Goal: Check status: Check status

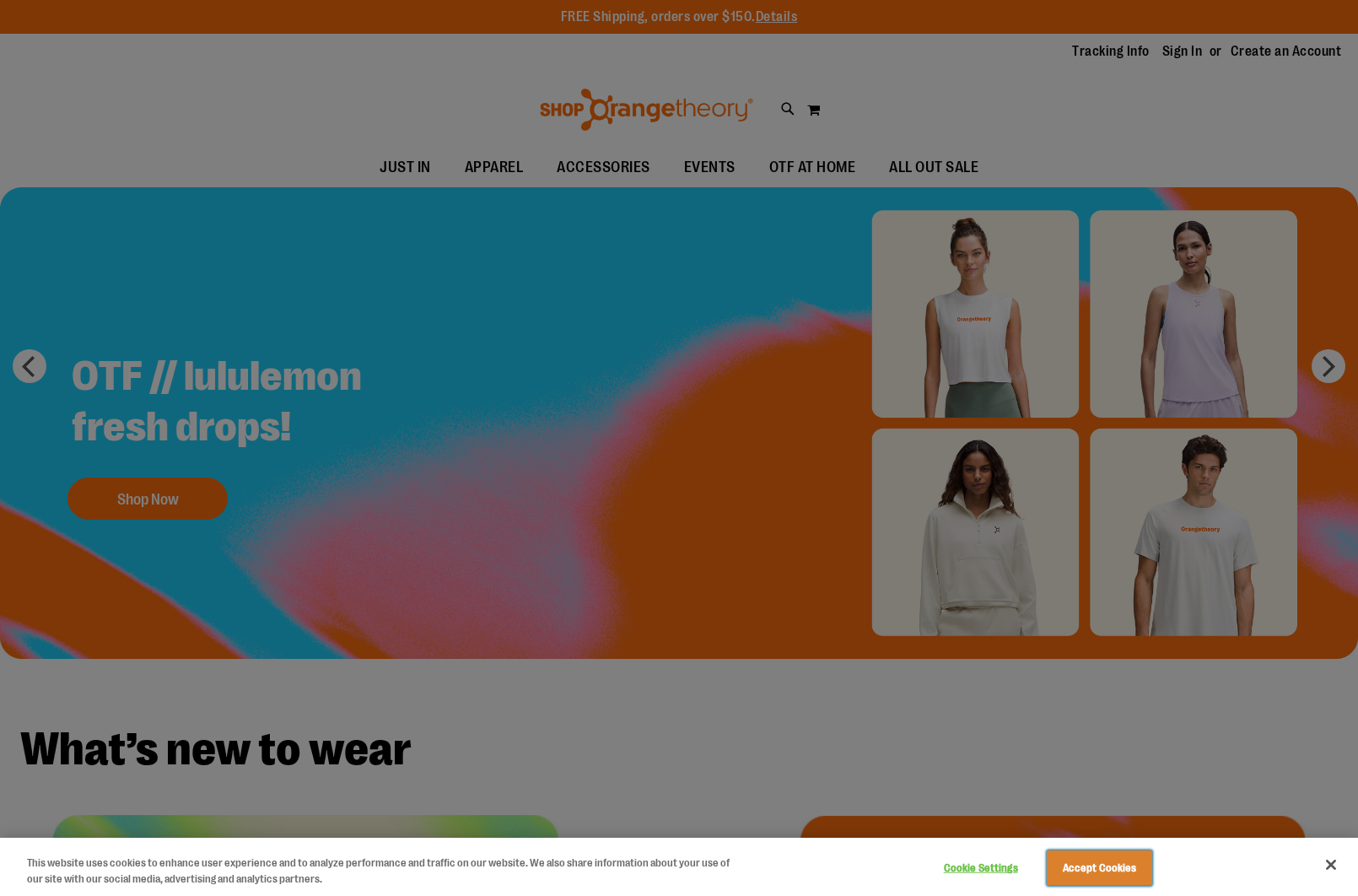
click at [1095, 865] on button "Accept Cookies" at bounding box center [1099, 868] width 105 height 36
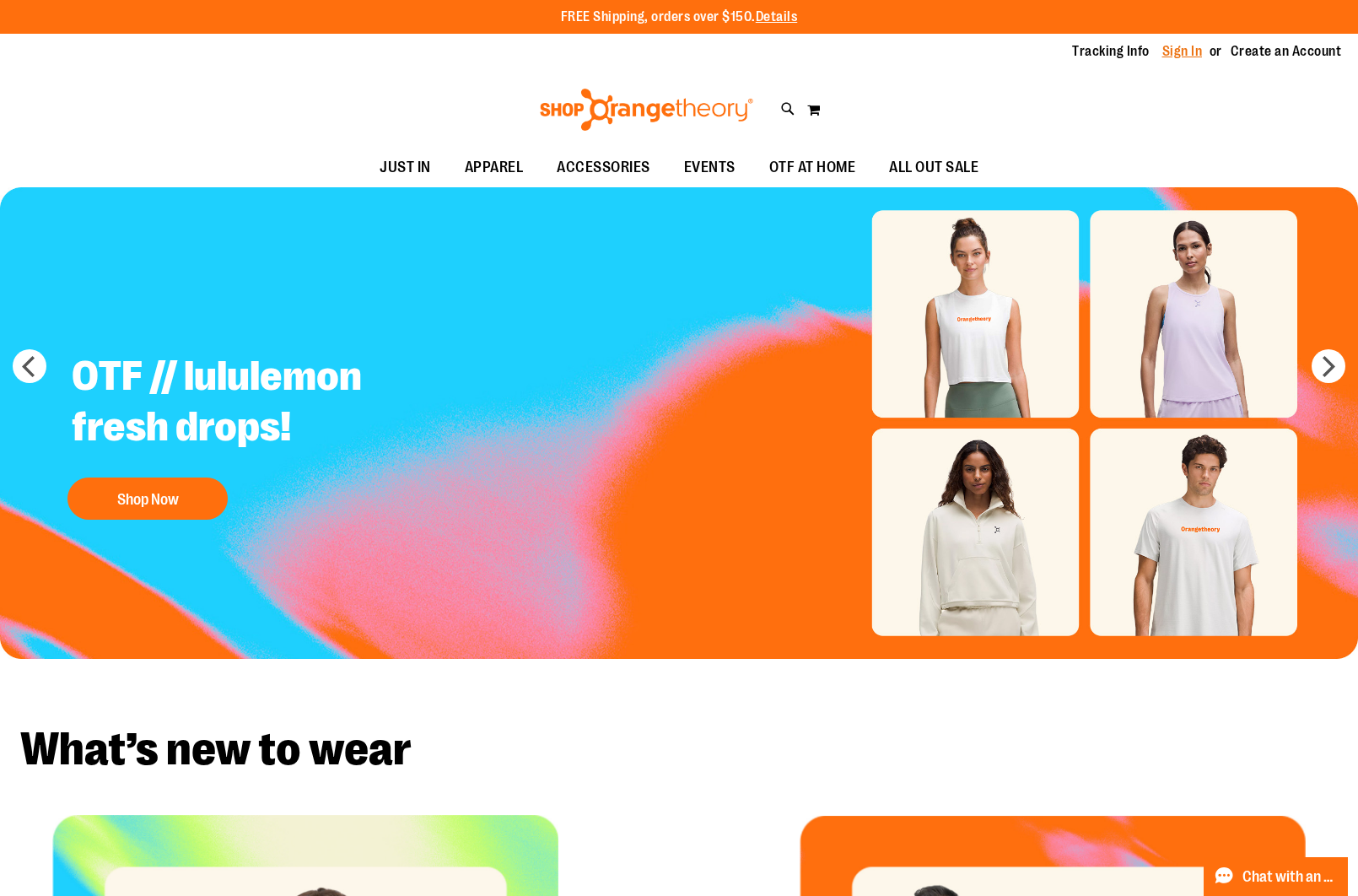
click at [1162, 52] on link "Sign In" at bounding box center [1182, 52] width 40 height 19
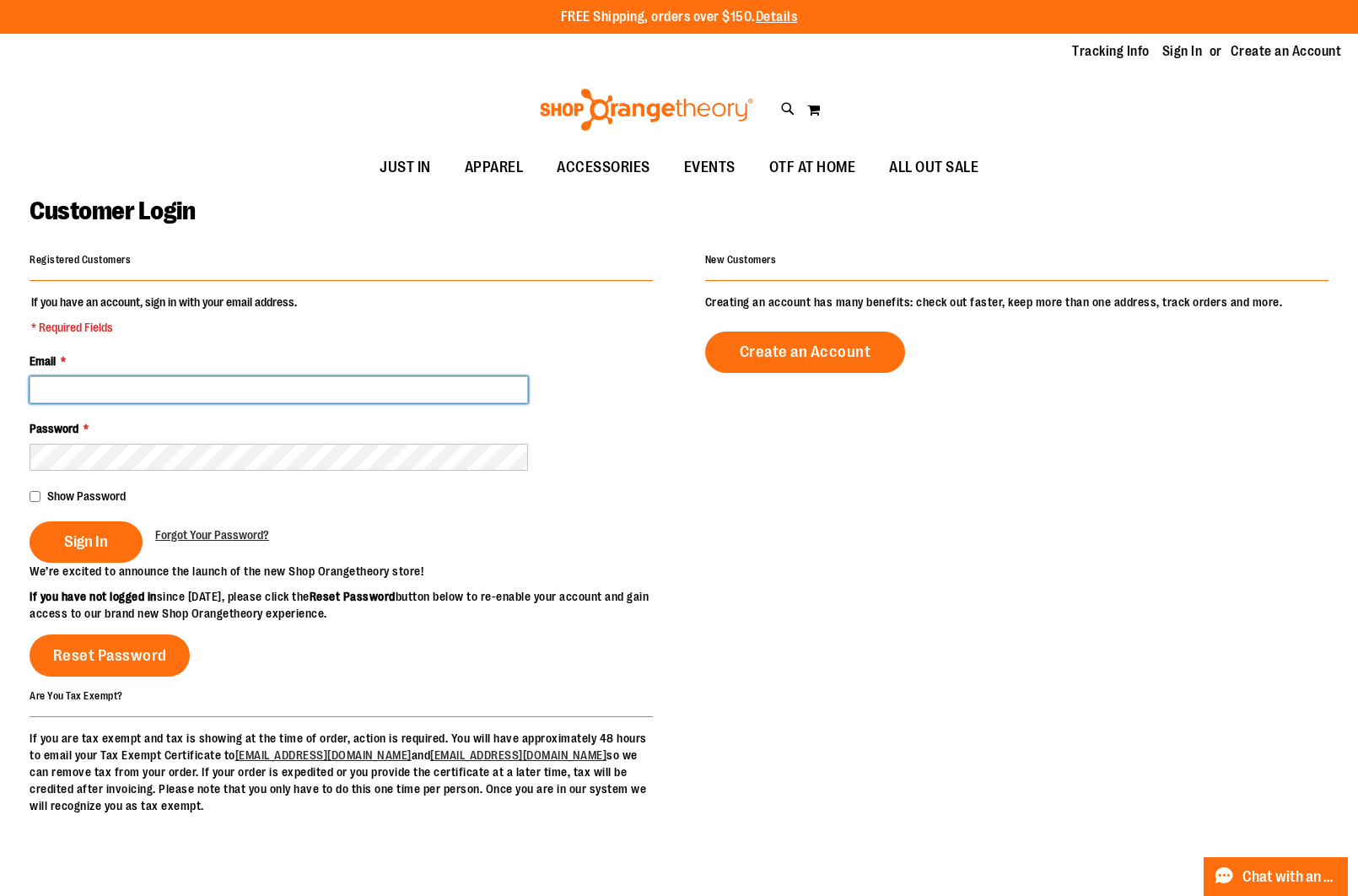
click at [160, 393] on input "Email *" at bounding box center [278, 389] width 498 height 27
type input "**********"
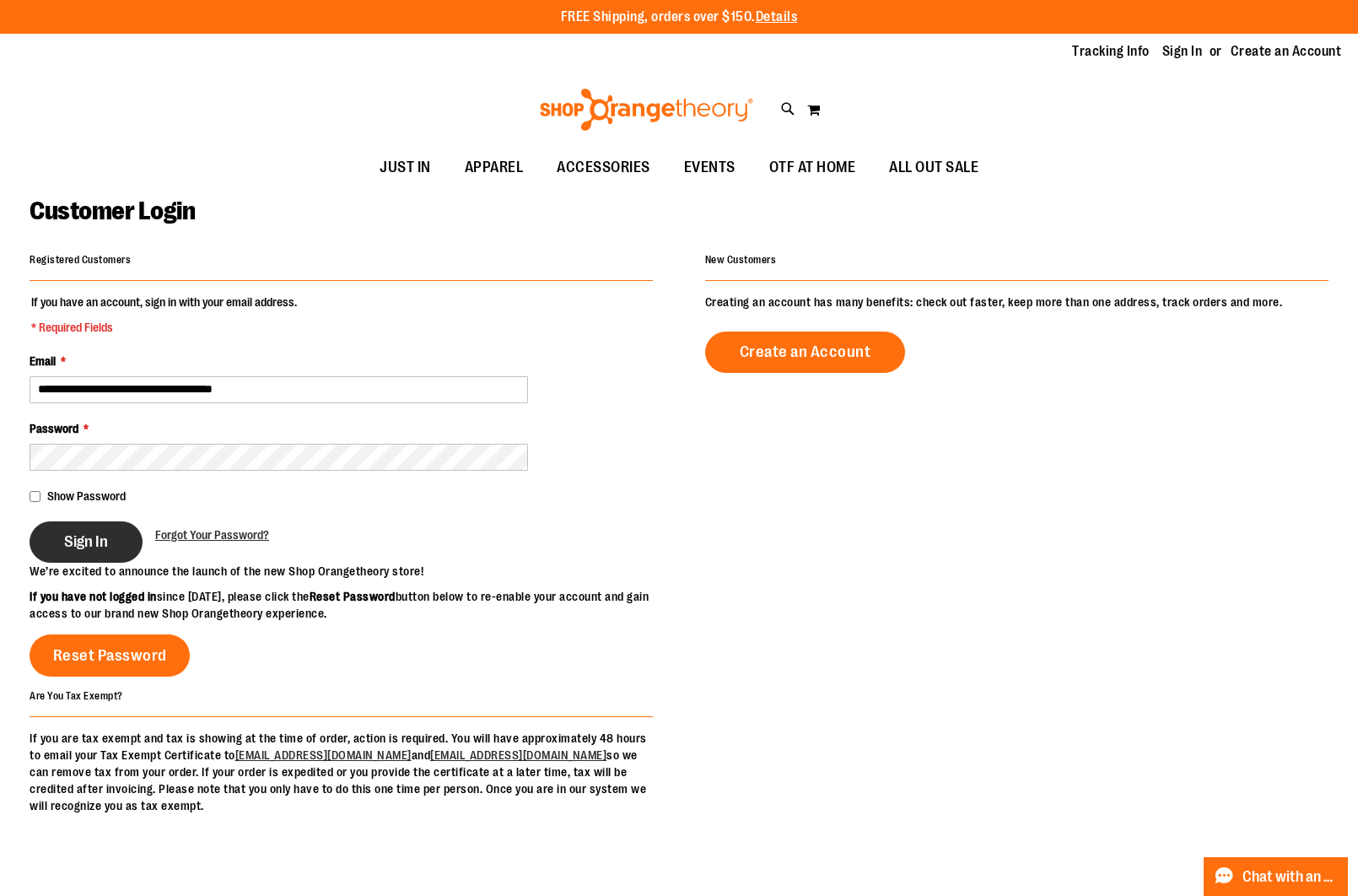
click at [94, 528] on button "Sign In" at bounding box center [86, 542] width 113 height 41
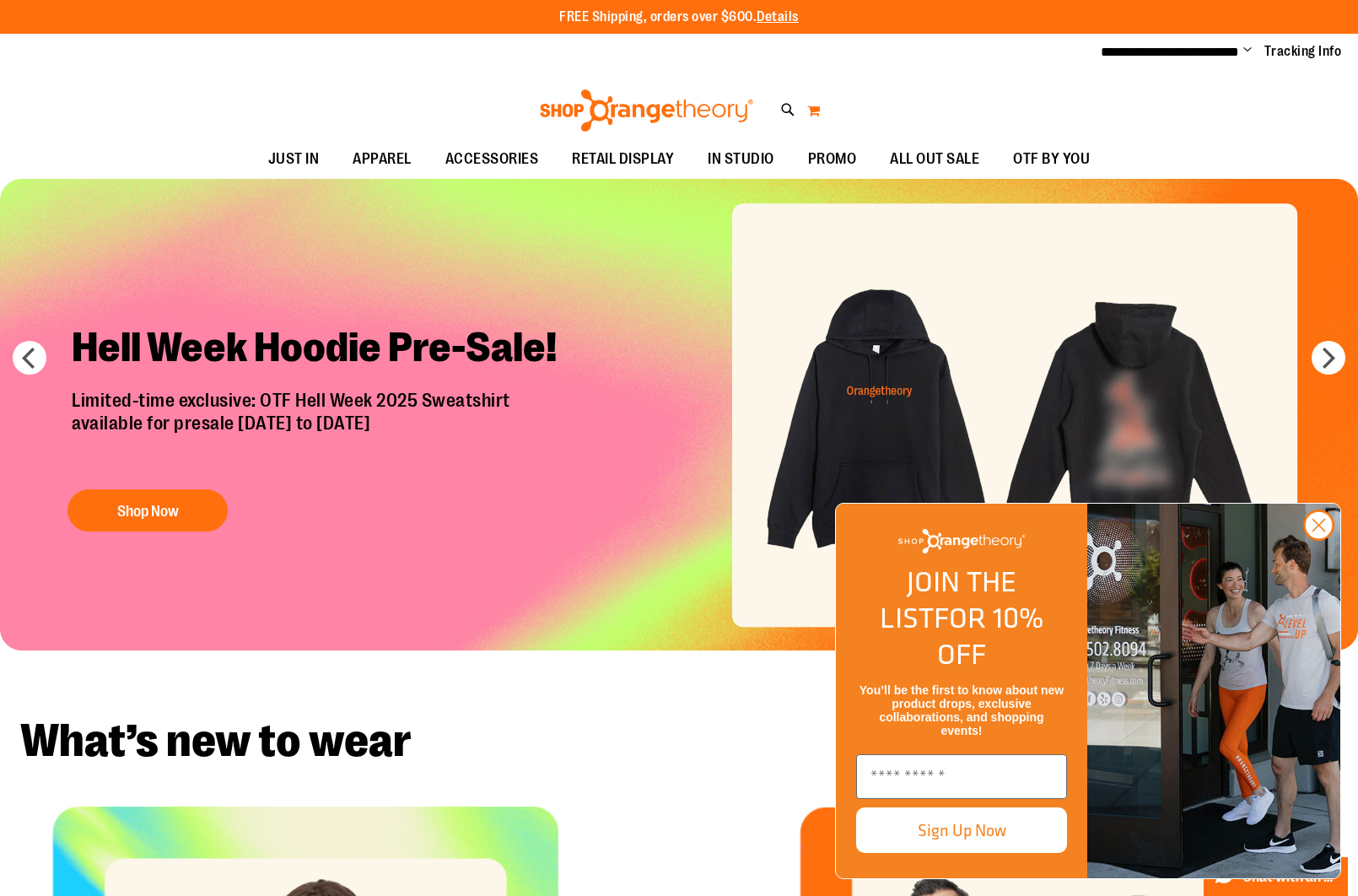
click at [813, 106] on button "My Cart 0" at bounding box center [813, 110] width 14 height 27
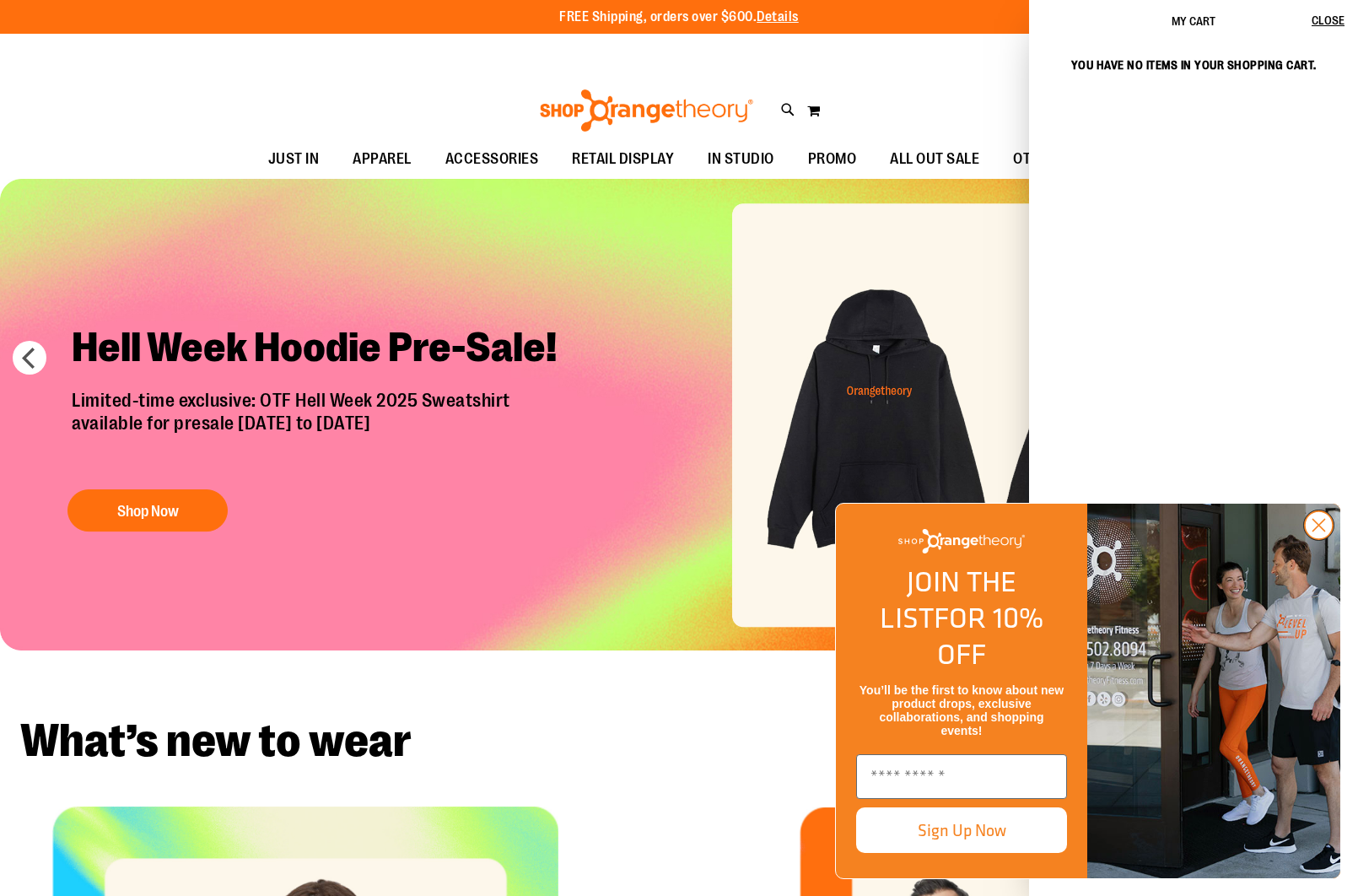
click at [1323, 539] on circle "Close dialog" at bounding box center [1319, 526] width 28 height 28
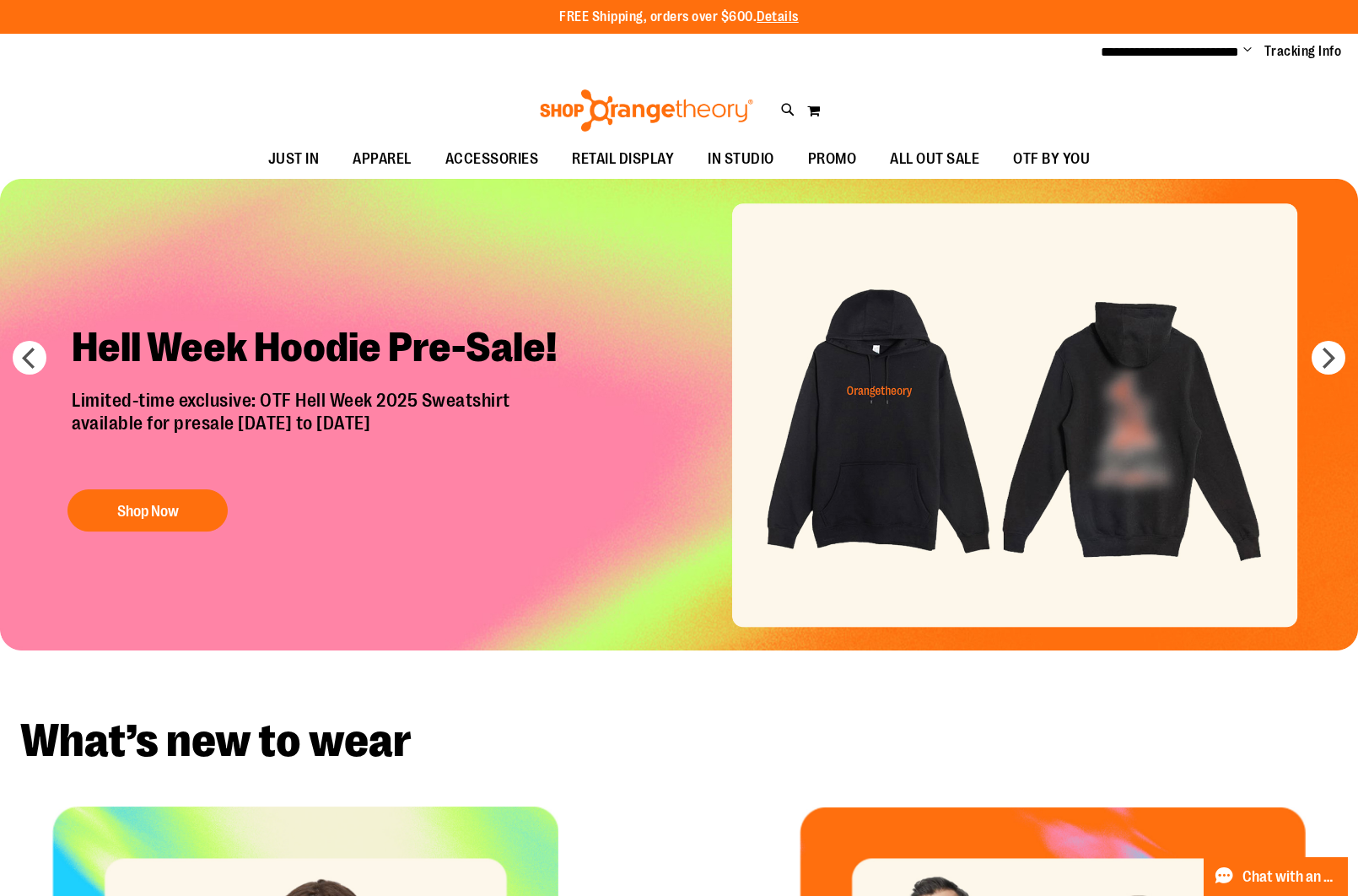
click at [1243, 50] on span "Change" at bounding box center [1247, 51] width 8 height 16
click at [1170, 86] on link "My Account" at bounding box center [1187, 82] width 148 height 32
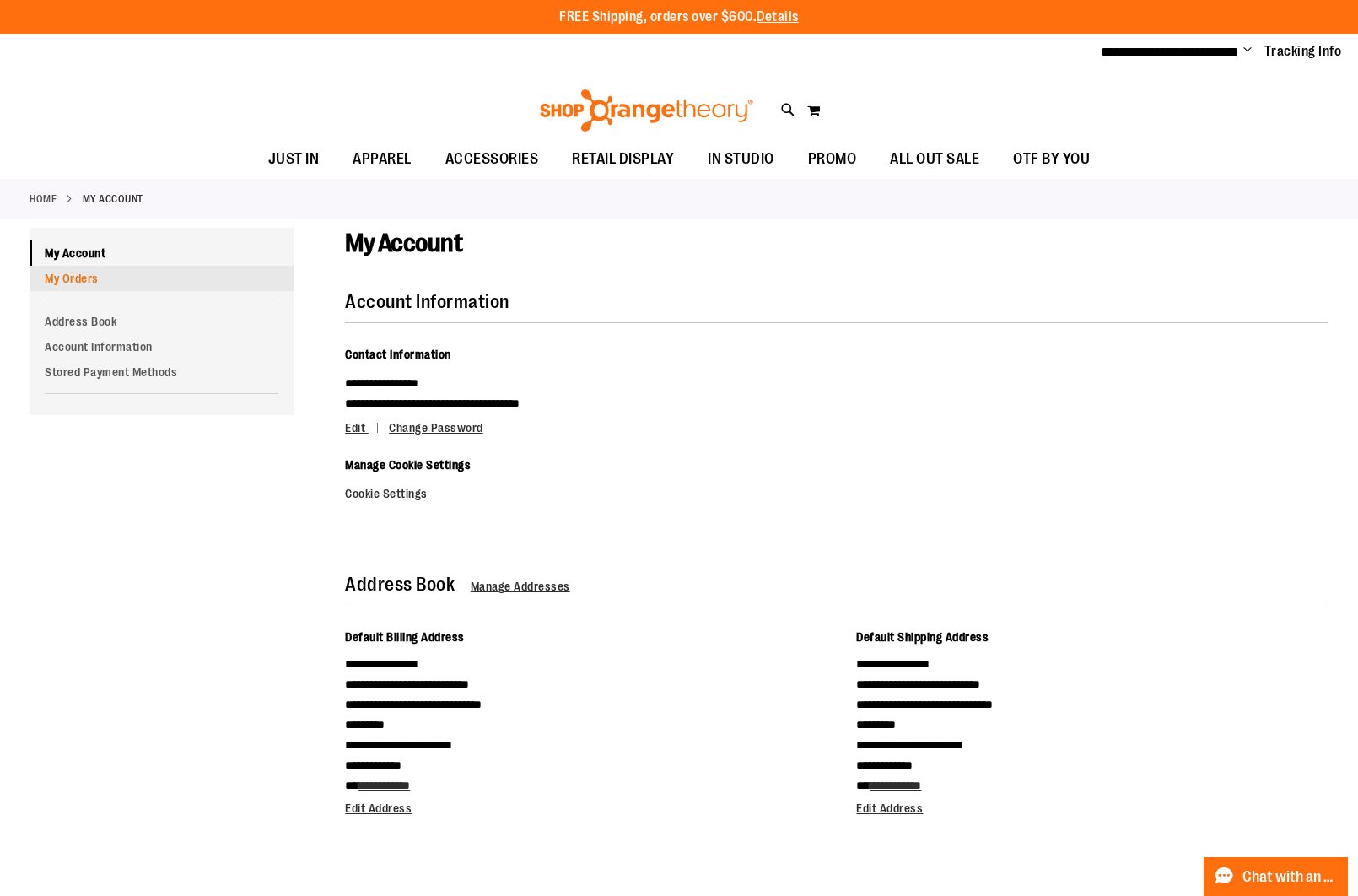
click at [115, 278] on link "My Orders" at bounding box center [161, 278] width 264 height 25
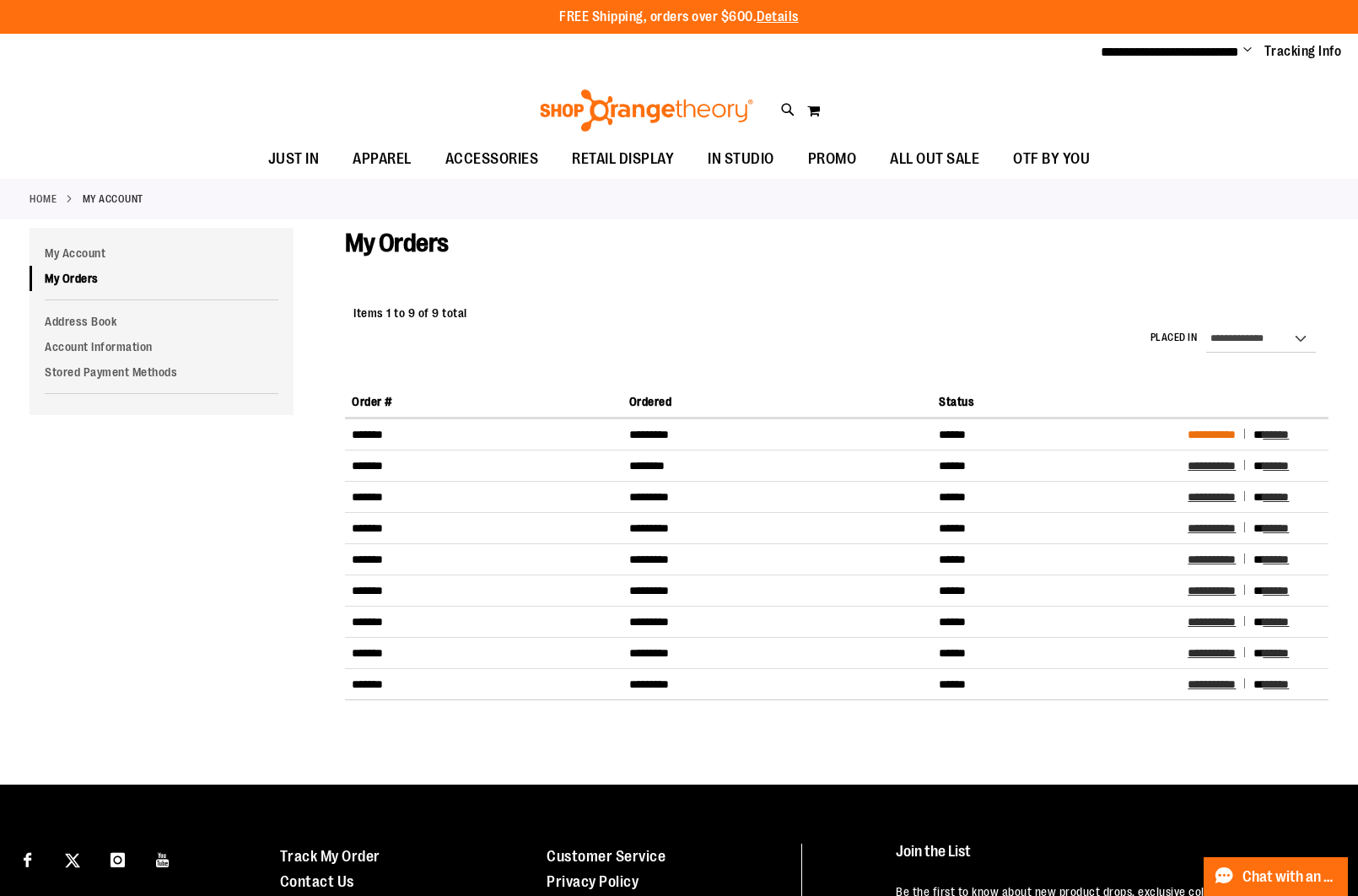
click at [1222, 435] on span "**********" at bounding box center [1211, 434] width 48 height 12
